Goal: Task Accomplishment & Management: Use online tool/utility

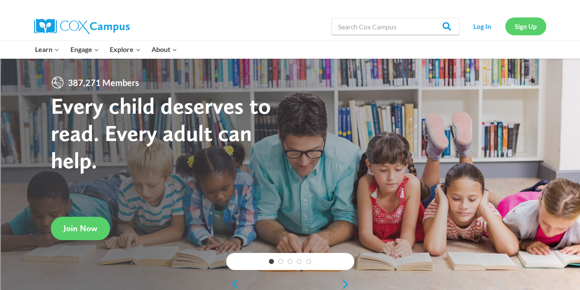
click at [523, 27] on link "Sign Up" at bounding box center [525, 25] width 41 height 17
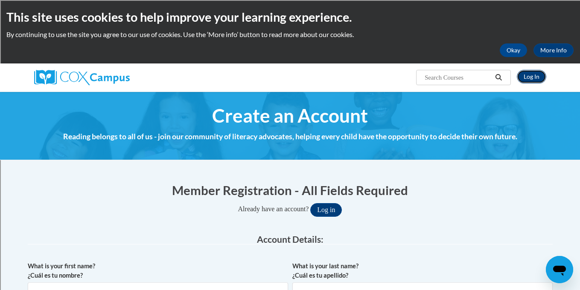
click at [540, 77] on link "Log In" at bounding box center [530, 77] width 29 height 14
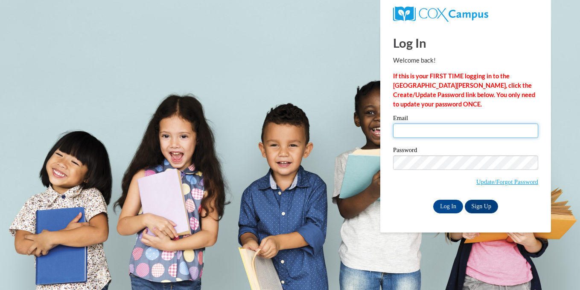
click at [405, 130] on input "Email" at bounding box center [465, 131] width 145 height 14
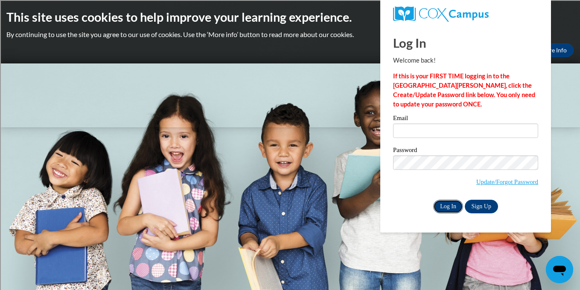
click at [451, 205] on input "Log In" at bounding box center [448, 207] width 30 height 14
click at [420, 130] on input "Email" at bounding box center [465, 131] width 145 height 14
type input "[EMAIL_ADDRESS][DOMAIN_NAME]"
click at [451, 210] on input "Log In" at bounding box center [448, 207] width 30 height 14
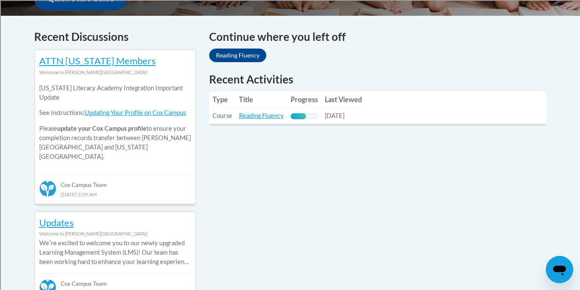
scroll to position [363, 0]
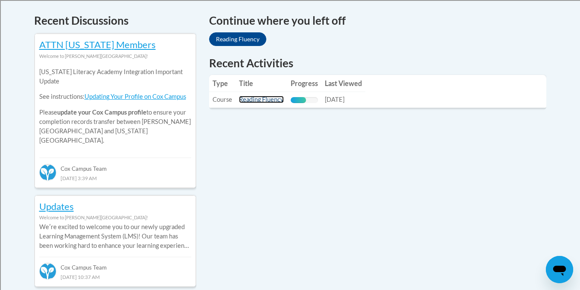
click at [272, 103] on link "Reading Fluency" at bounding box center [261, 99] width 45 height 7
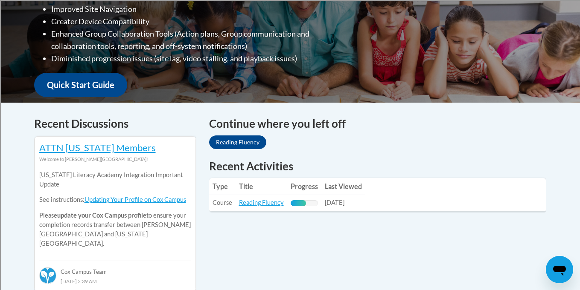
scroll to position [260, 0]
click at [255, 205] on link "Reading Fluency" at bounding box center [261, 203] width 45 height 7
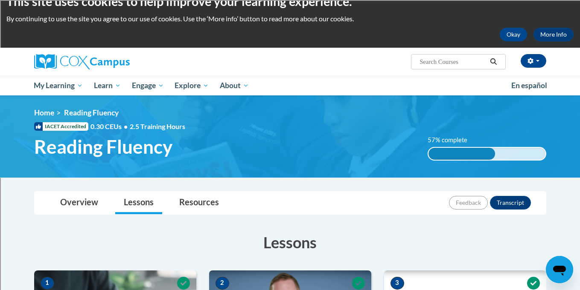
scroll to position [14, 0]
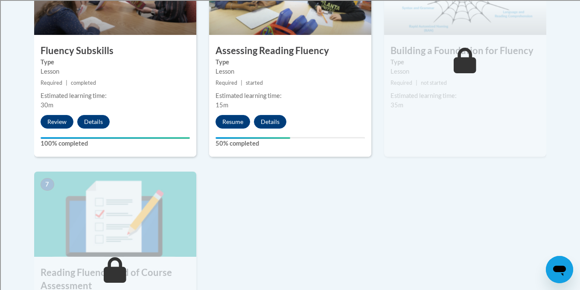
scroll to position [564, 0]
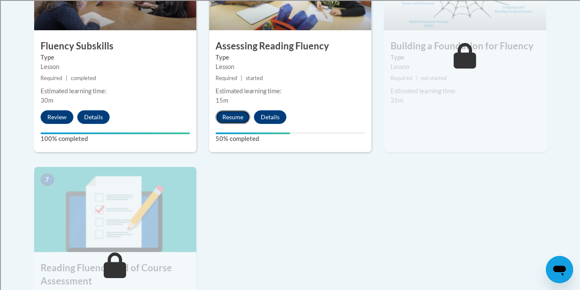
click at [232, 119] on button "Resume" at bounding box center [232, 117] width 35 height 14
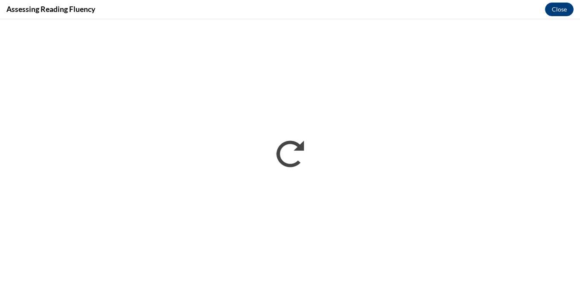
scroll to position [0, 0]
